Goal: Task Accomplishment & Management: Use online tool/utility

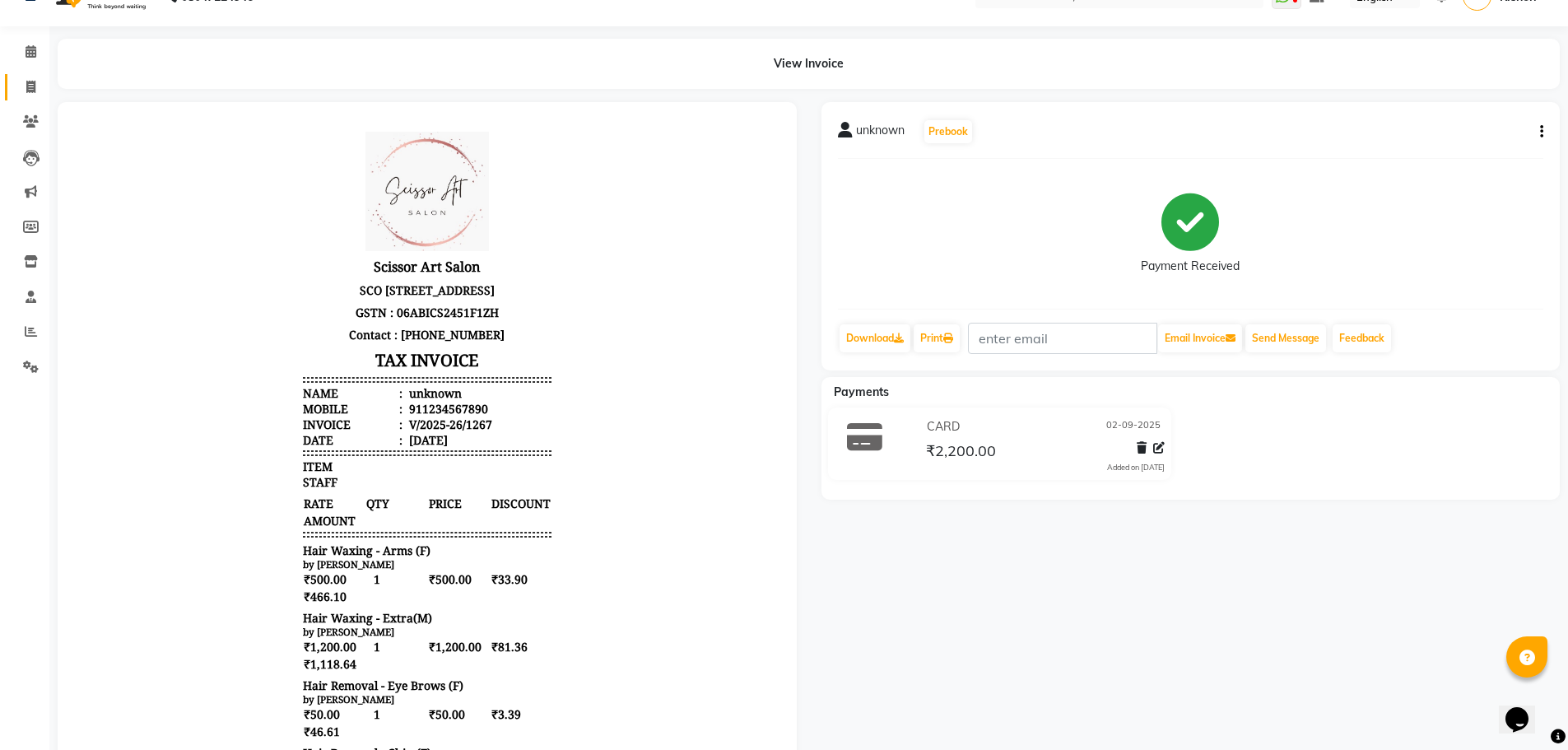
click at [34, 87] on icon at bounding box center [31, 87] width 9 height 13
select select "service"
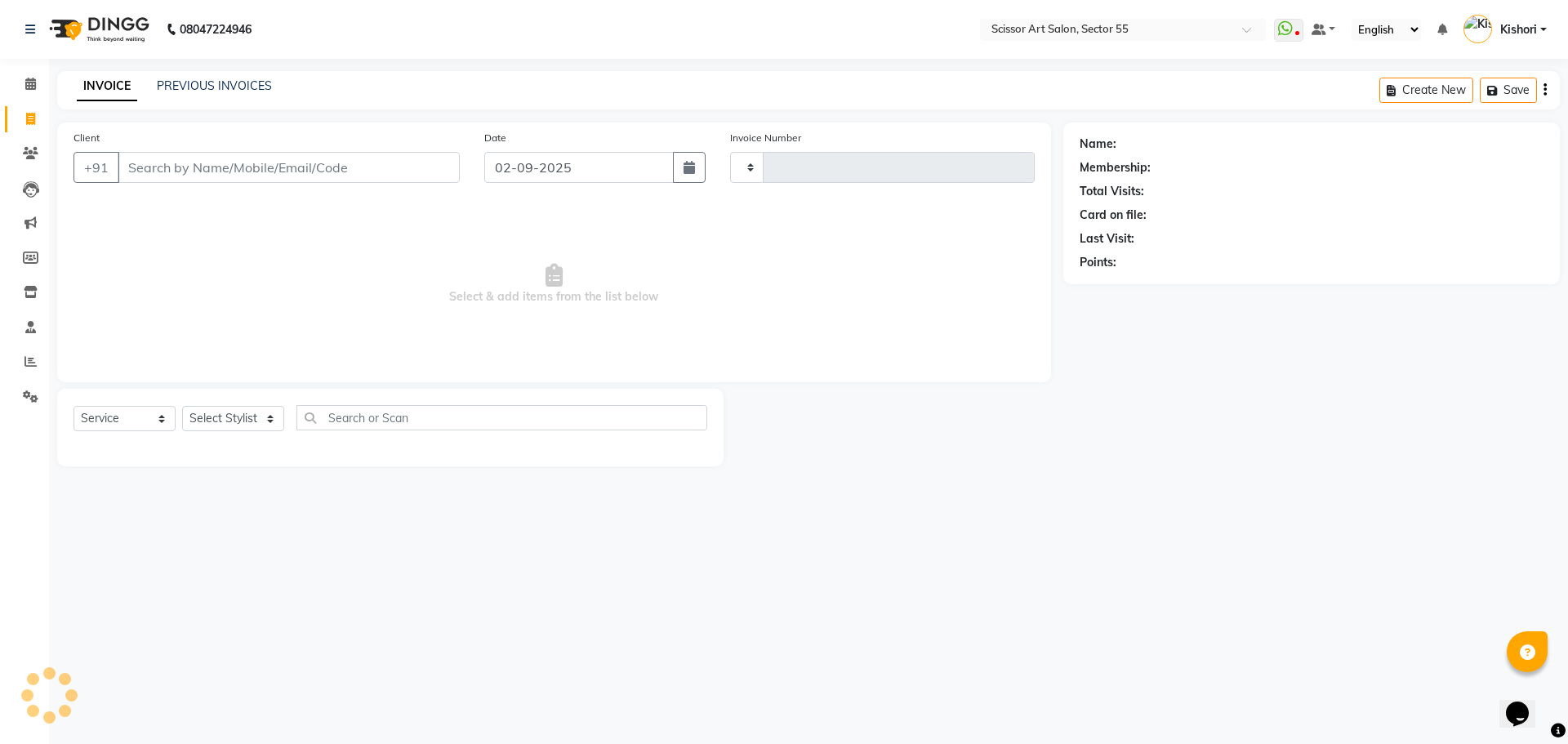
type input "1268"
select select "4753"
click at [33, 82] on icon at bounding box center [31, 84] width 11 height 13
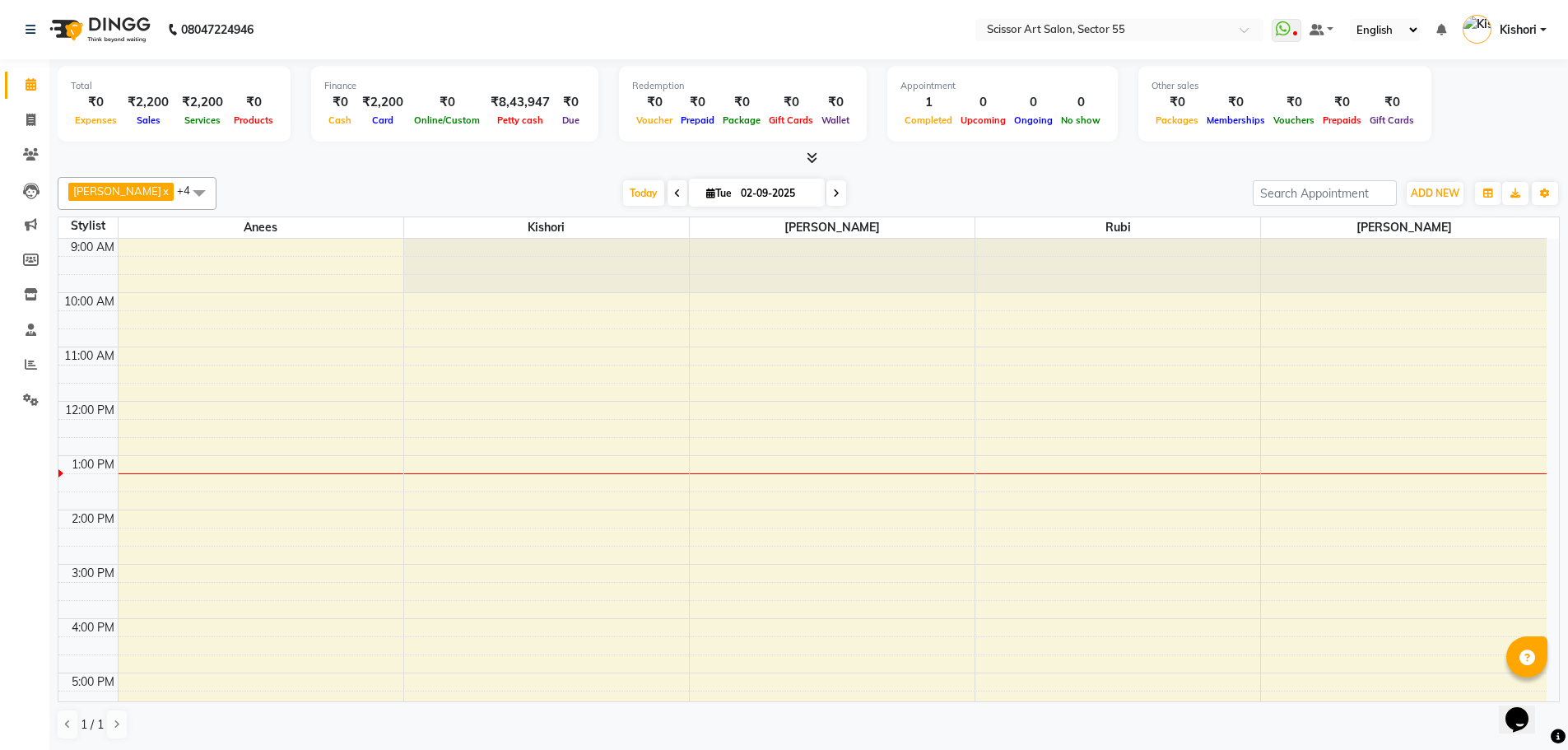
click at [183, 187] on span at bounding box center [200, 192] width 33 height 31
click at [183, 199] on span at bounding box center [200, 192] width 33 height 31
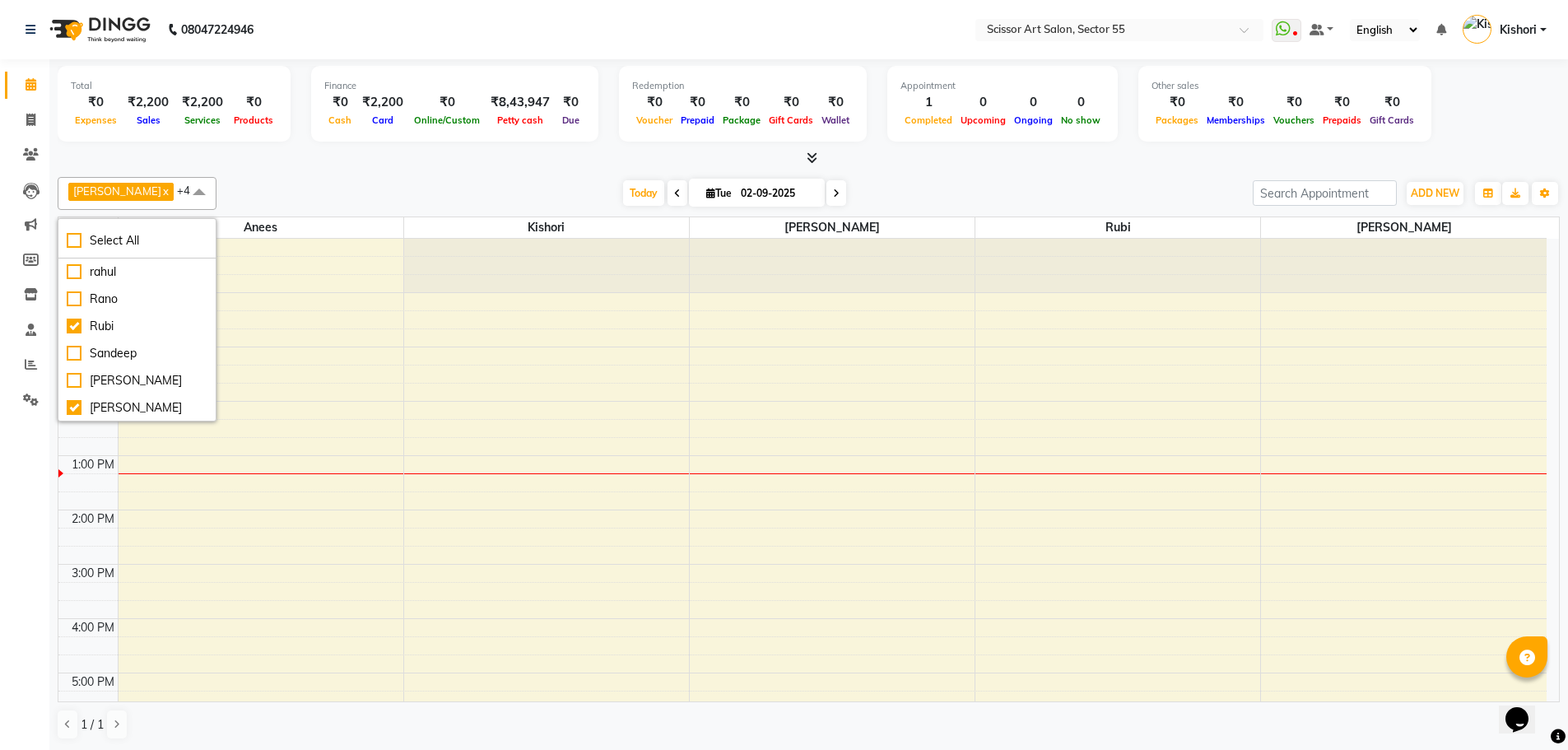
scroll to position [343, 0]
click at [107, 361] on div "[PERSON_NAME]" at bounding box center [137, 352] width 141 height 17
checkbox input "true"
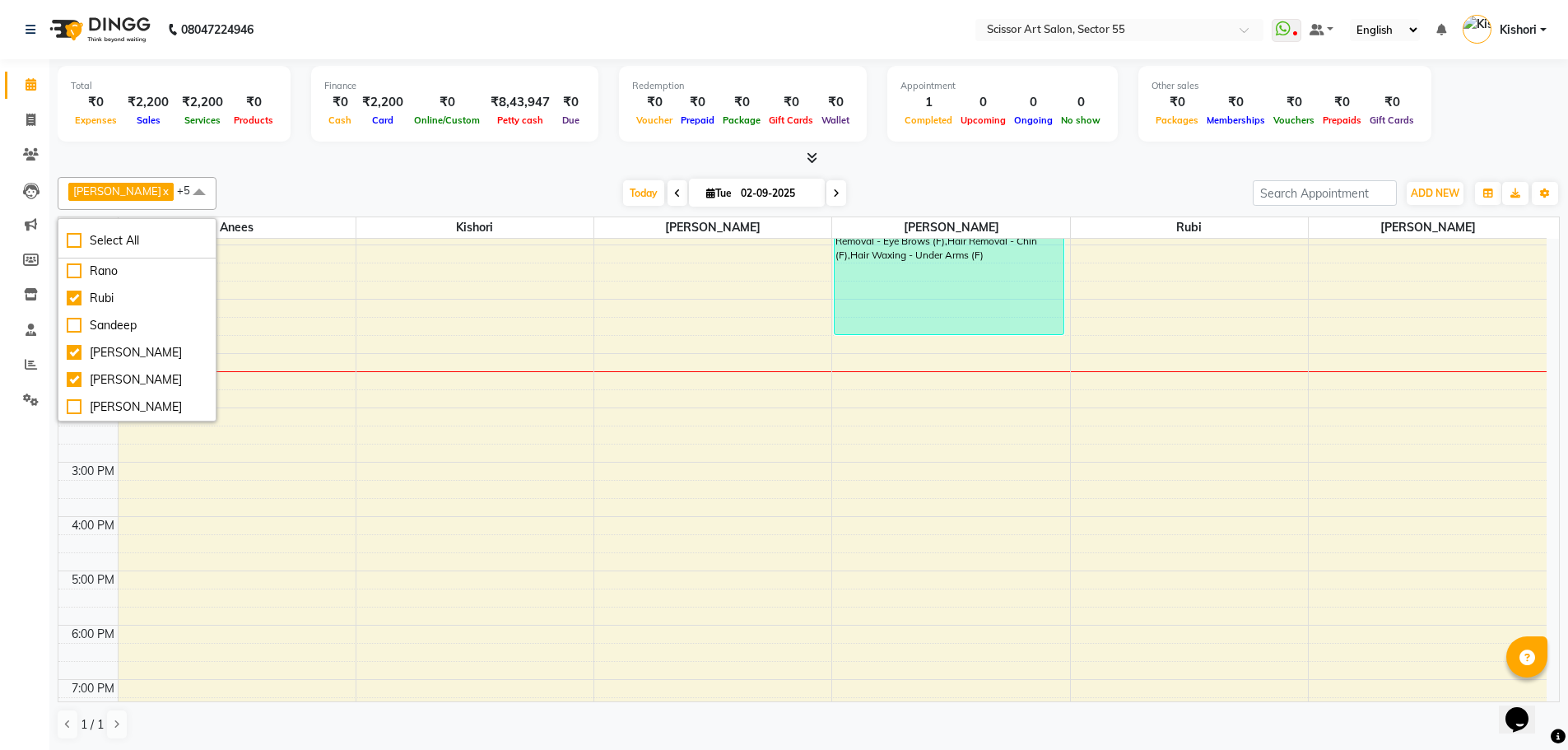
scroll to position [58, 0]
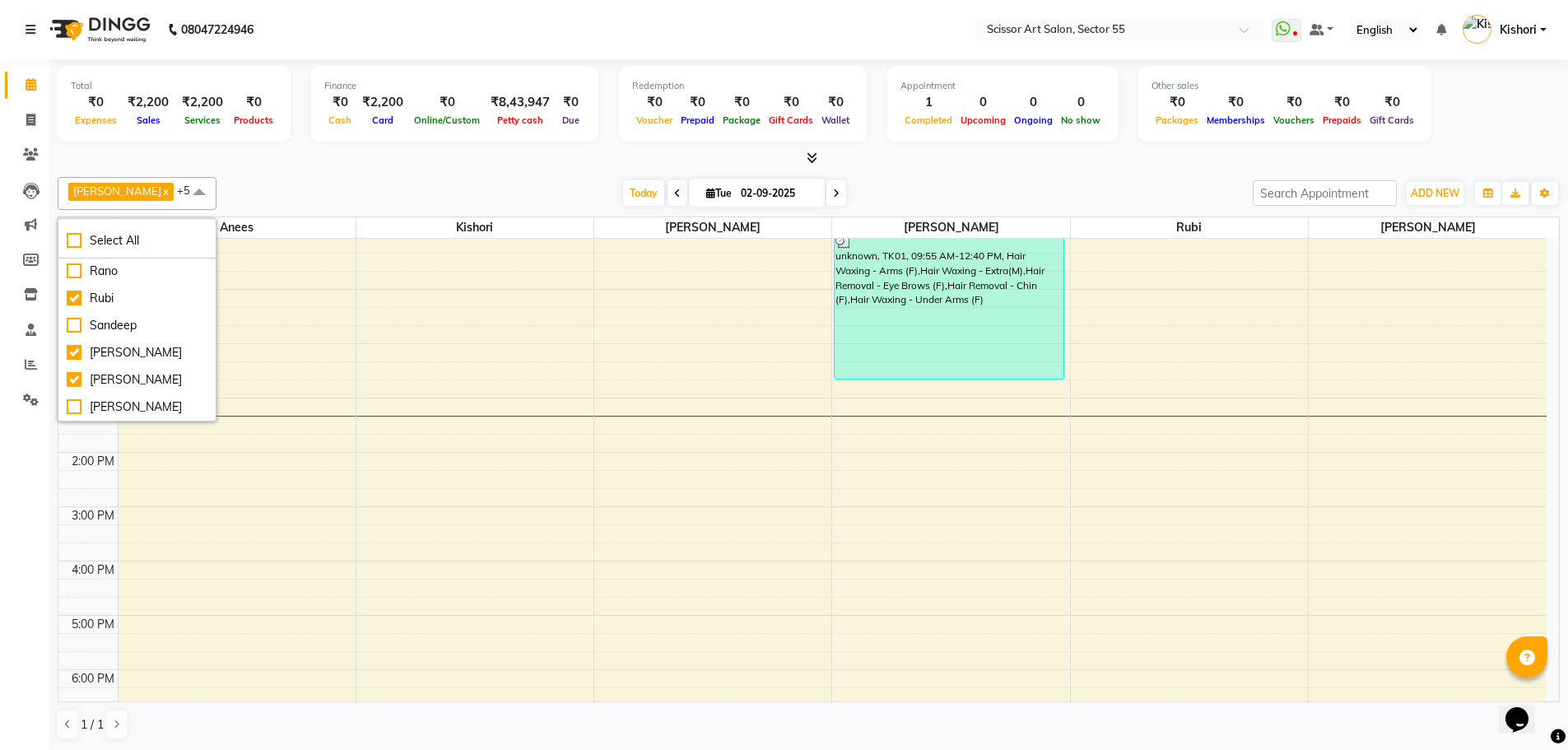
drag, startPoint x: 1561, startPoint y: 387, endPoint x: 1564, endPoint y: 340, distance: 47.1
click at [1564, 340] on div "Total ₹0 Expenses ₹2,200 Sales ₹2,200 Services ₹0 Products Finance ₹0 Cash ₹2,2…" at bounding box center [808, 404] width 1519 height 691
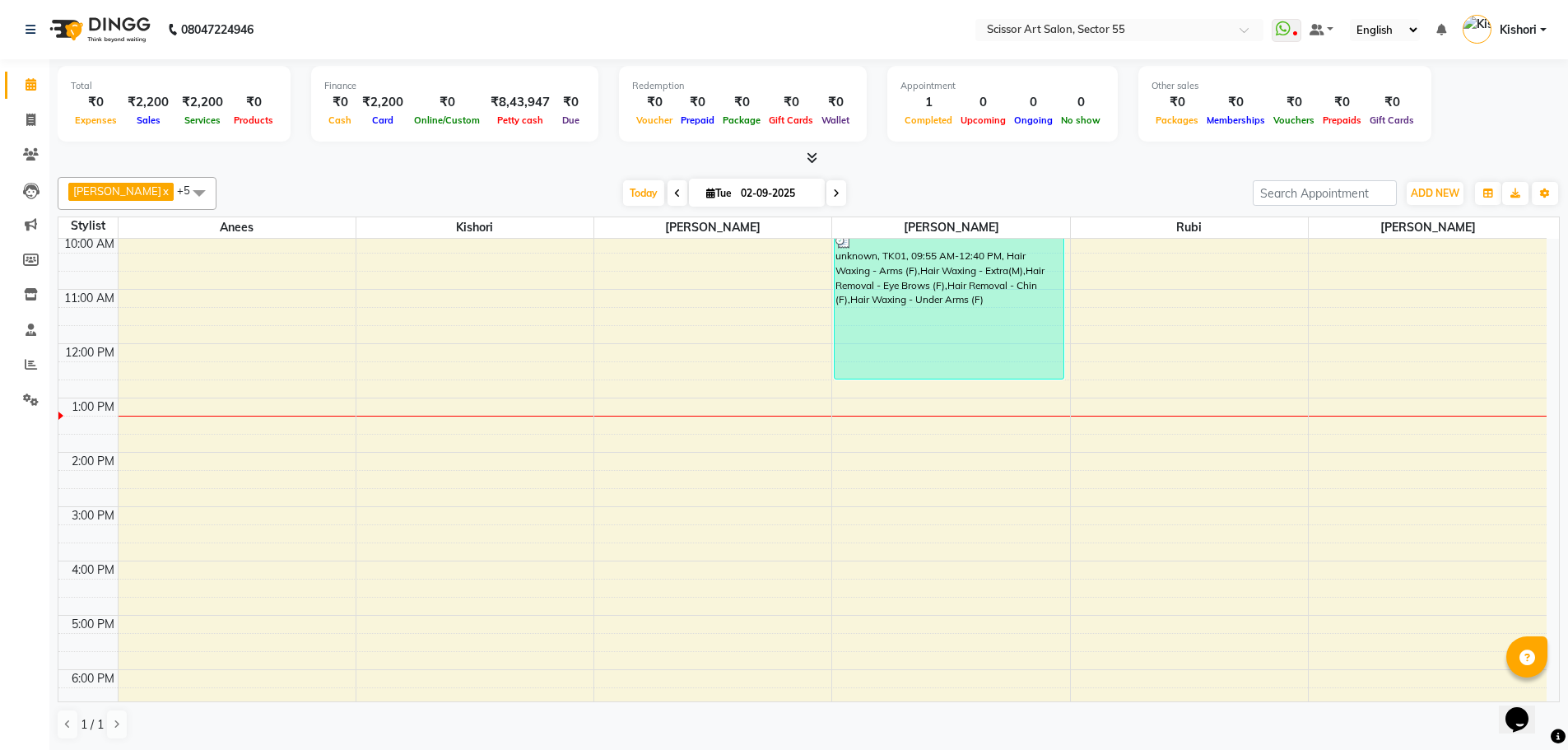
click at [1564, 340] on div "Total ₹0 Expenses ₹2,200 Sales ₹2,200 Services ₹0 Products Finance ₹0 Cash ₹2,2…" at bounding box center [808, 404] width 1519 height 691
click at [416, 200] on div "[DATE] [DATE]" at bounding box center [735, 193] width 1020 height 24
